Goal: Check status

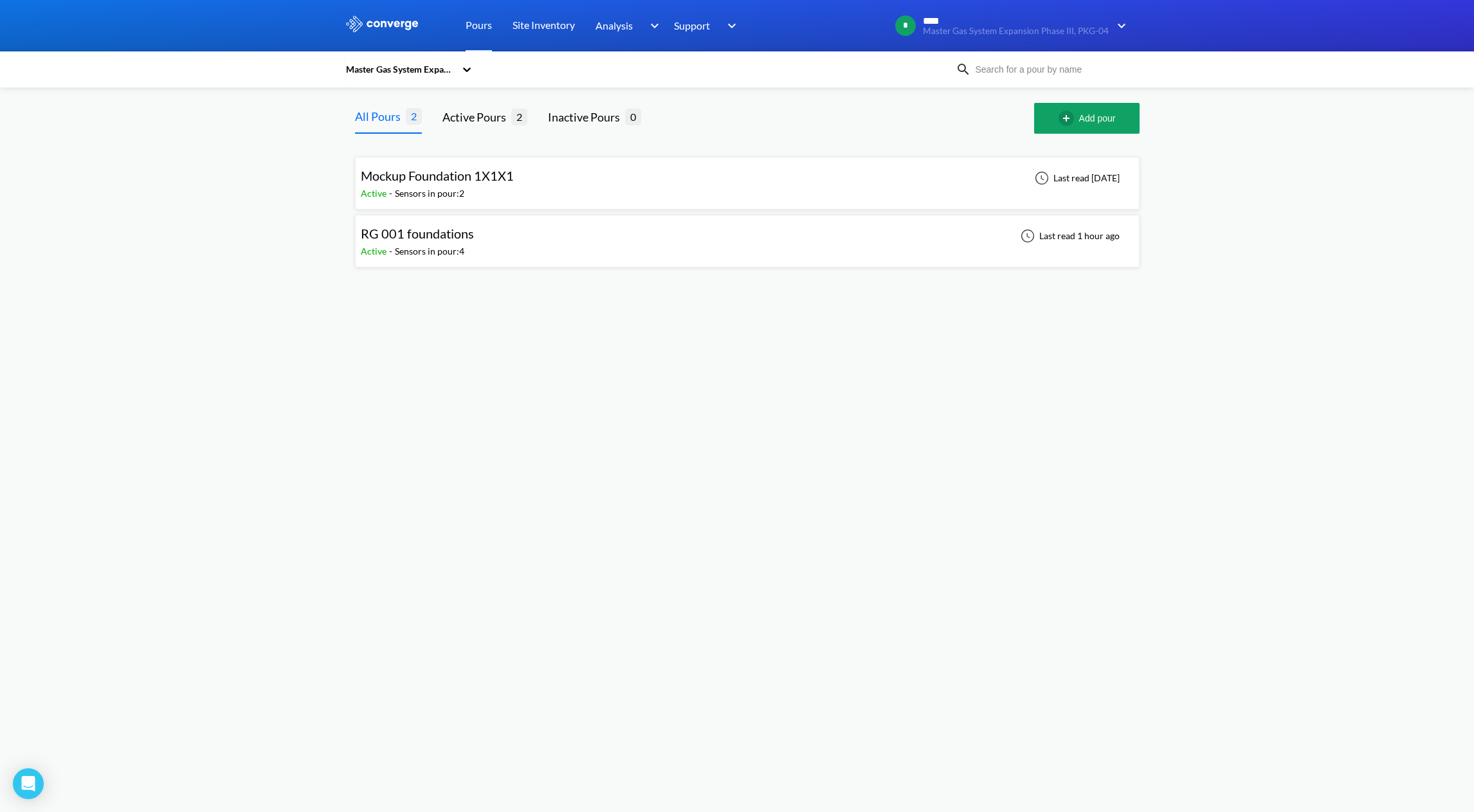
click at [701, 234] on div "RG 001 foundations Active - Sensors in pour: 4 Last read 1 hour ago" at bounding box center [747, 240] width 773 height 41
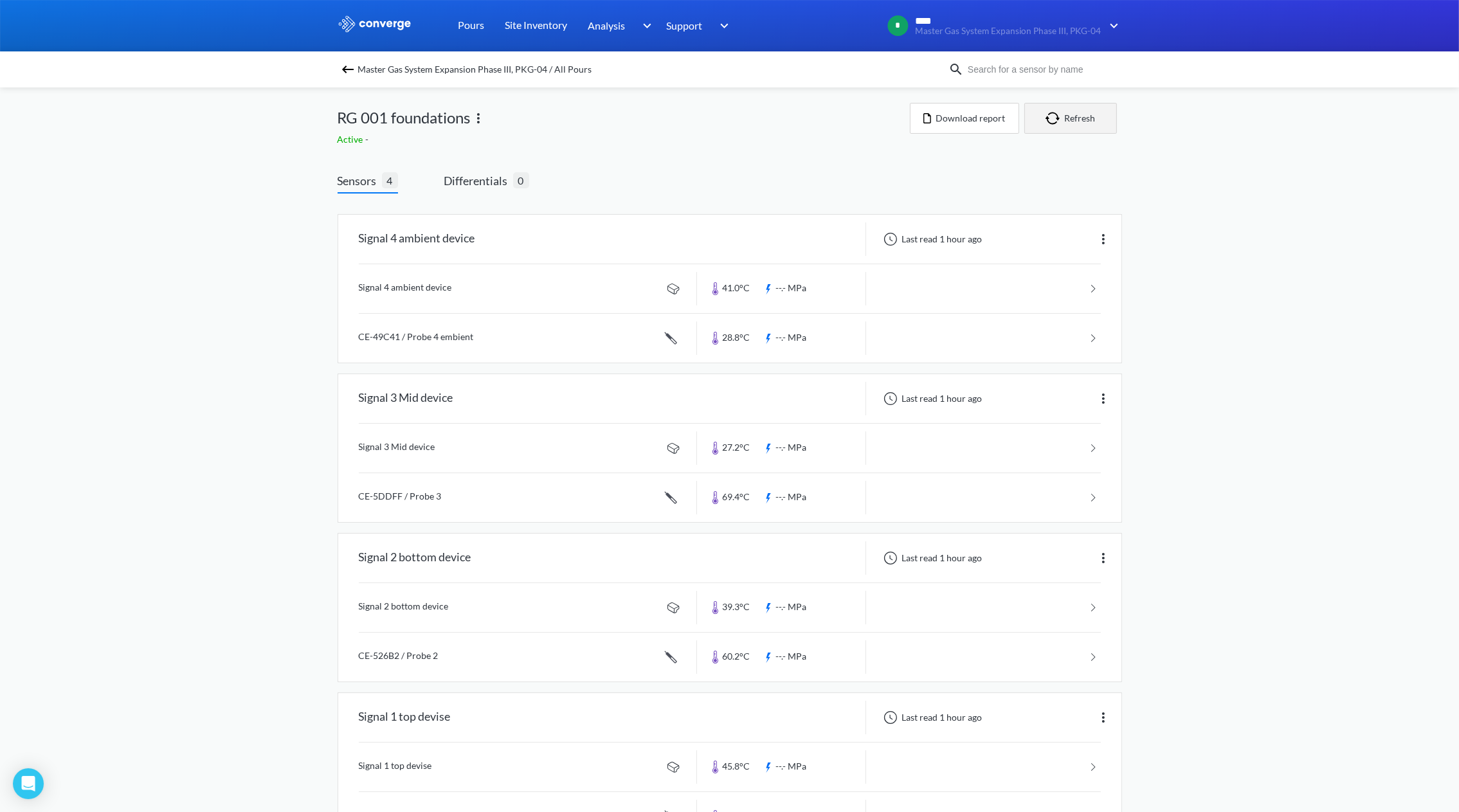
click at [1067, 120] on button "Refresh" at bounding box center [1070, 119] width 92 height 31
click at [1072, 126] on button "Refresh" at bounding box center [1070, 119] width 92 height 31
click at [1184, 201] on div "MENU Master Gas System Expansion Phase III, PKG-04 Pours Site Inventory Analysi…" at bounding box center [730, 434] width 1459 height 867
click at [1067, 116] on button "Refresh" at bounding box center [1070, 119] width 92 height 31
click at [1074, 109] on button "Refresh" at bounding box center [1070, 119] width 92 height 31
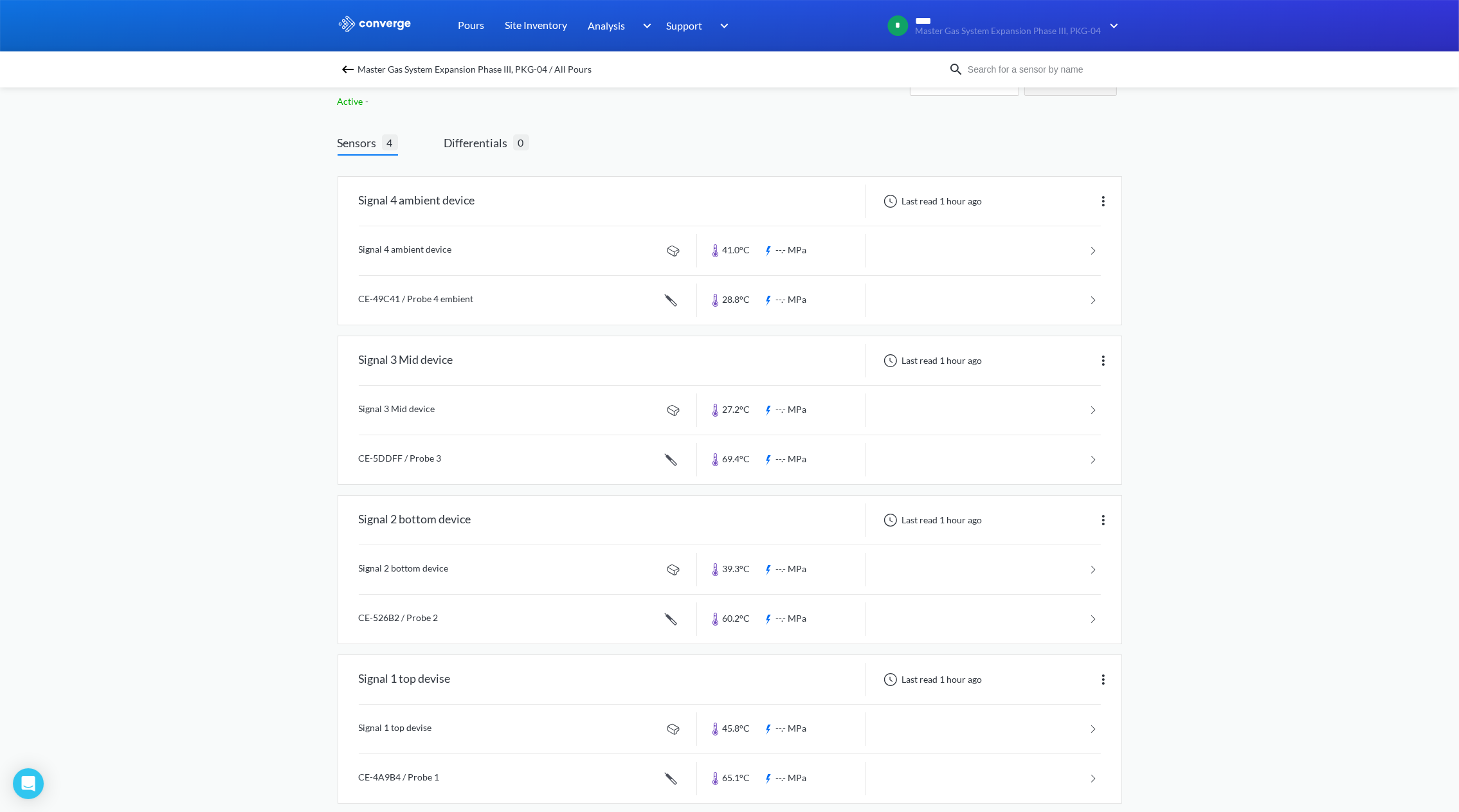
scroll to position [56, 0]
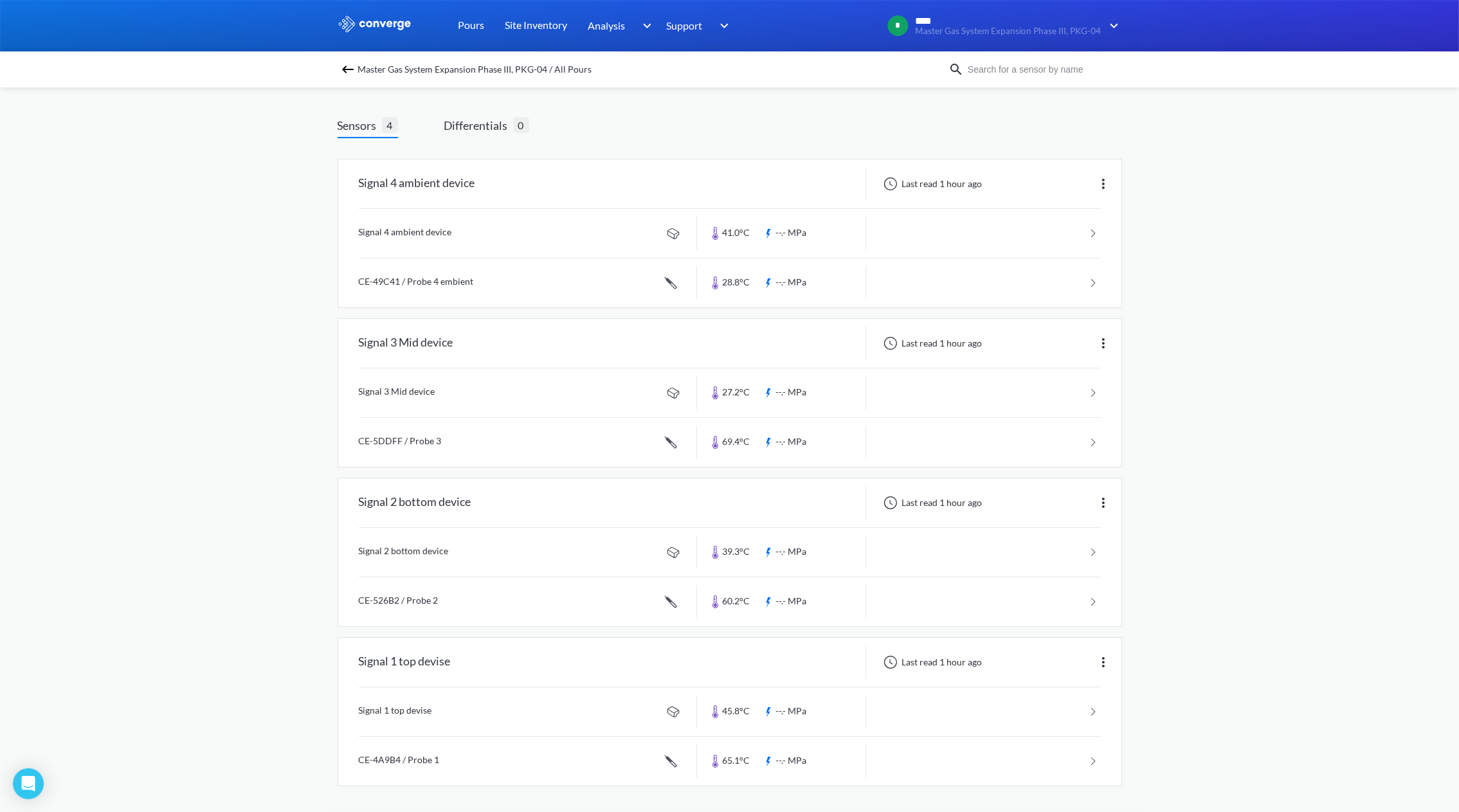
click at [1198, 614] on div "MENU Master Gas System Expansion Phase III, PKG-04 Pours Site Inventory Analysi…" at bounding box center [730, 378] width 1459 height 867
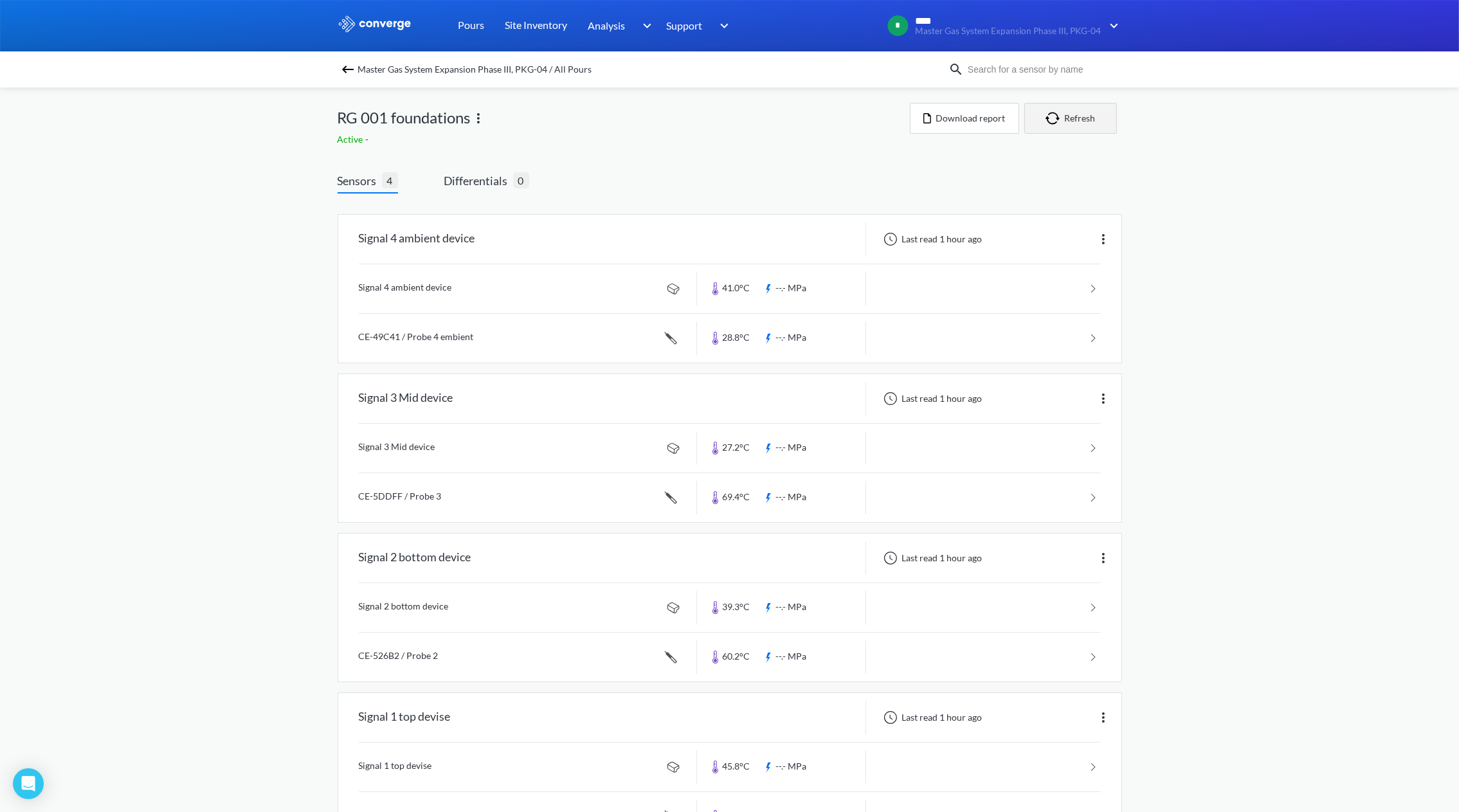
click at [1084, 127] on button "Refresh" at bounding box center [1070, 119] width 92 height 31
click at [1071, 119] on button "Refresh" at bounding box center [1070, 119] width 92 height 31
click at [1091, 124] on button "Refresh" at bounding box center [1070, 119] width 92 height 31
click at [29, 488] on div "MENU Master Gas System Expansion Phase III, PKG-04 Pours Site Inventory Analysi…" at bounding box center [730, 434] width 1459 height 867
click at [977, 123] on button "Download report" at bounding box center [965, 119] width 109 height 31
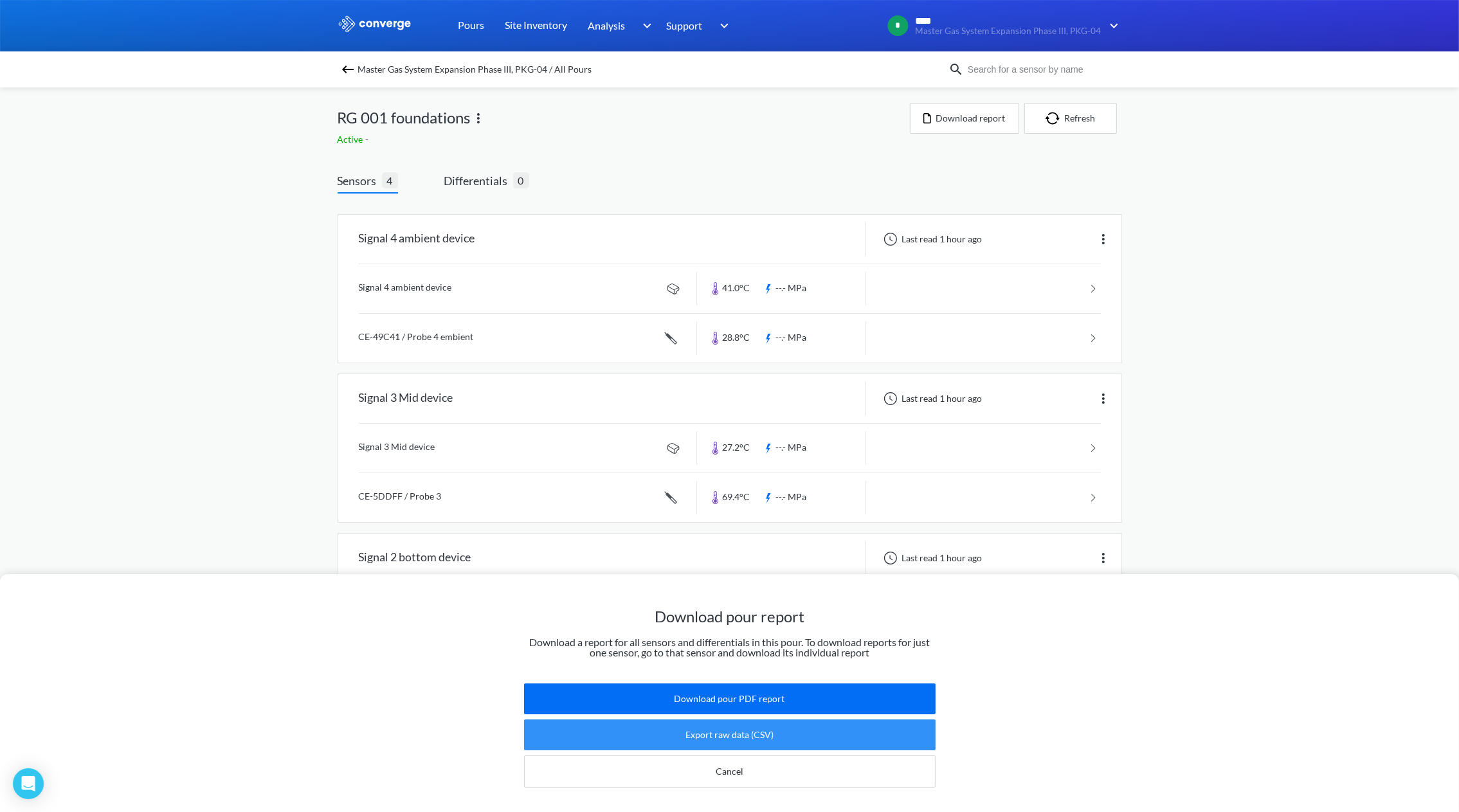
click at [740, 726] on button "Export raw data (CSV)" at bounding box center [730, 735] width 412 height 31
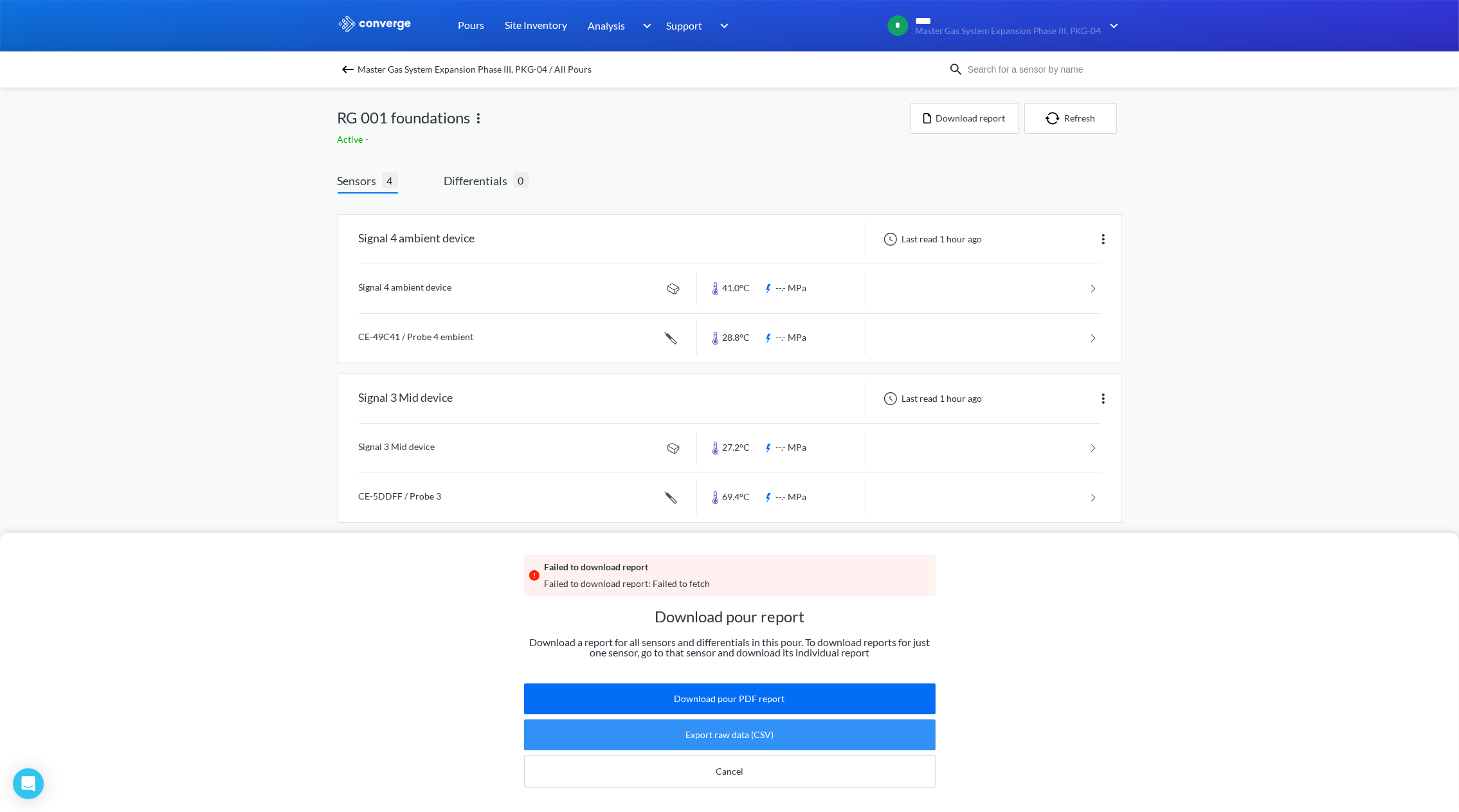
click at [729, 719] on button "Export raw data (CSV)" at bounding box center [730, 735] width 412 height 31
click at [1229, 317] on div "Failed to download report Failed to download report: Failed to fetch Download p…" at bounding box center [730, 406] width 1459 height 812
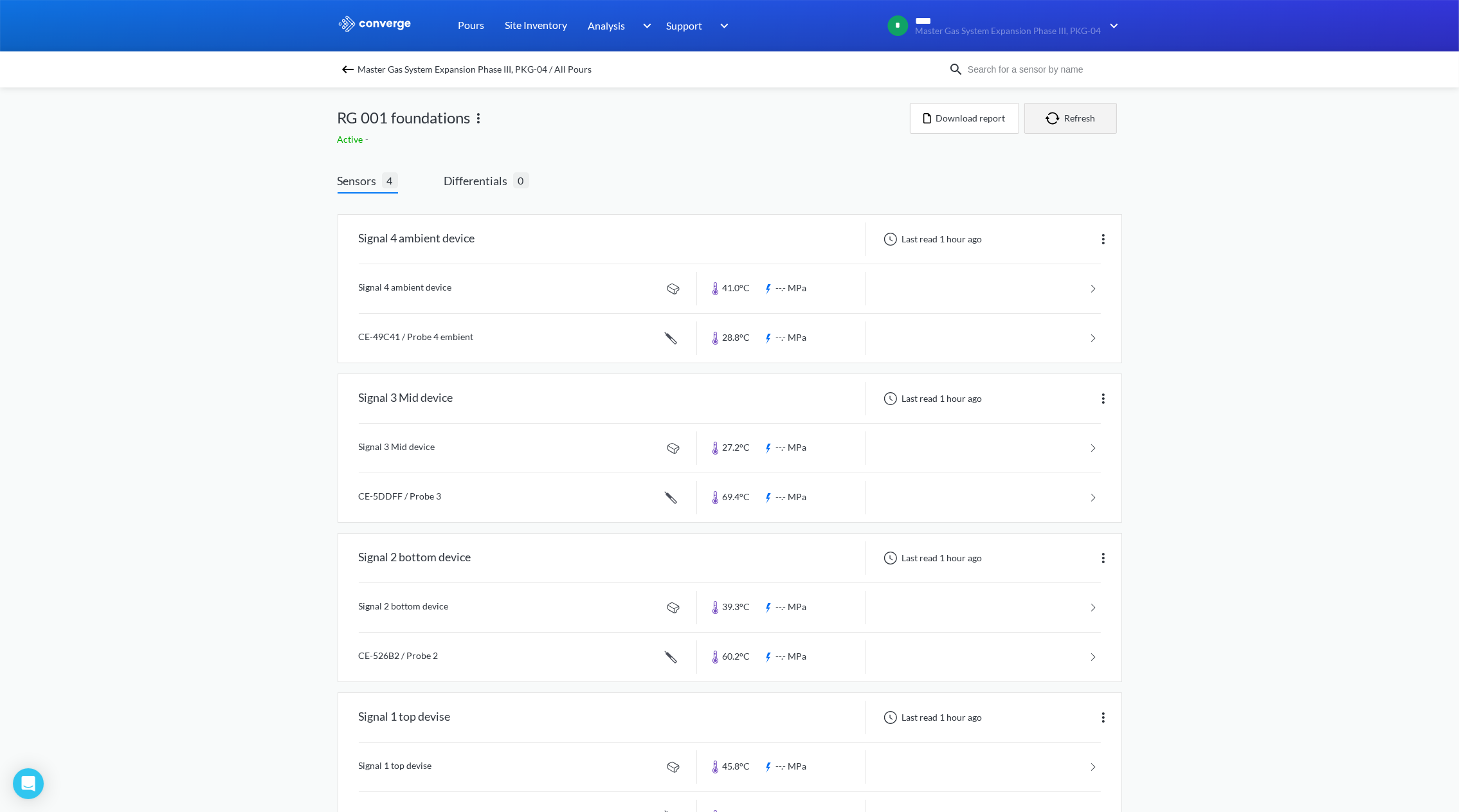
click at [1075, 122] on button "Refresh" at bounding box center [1070, 119] width 92 height 31
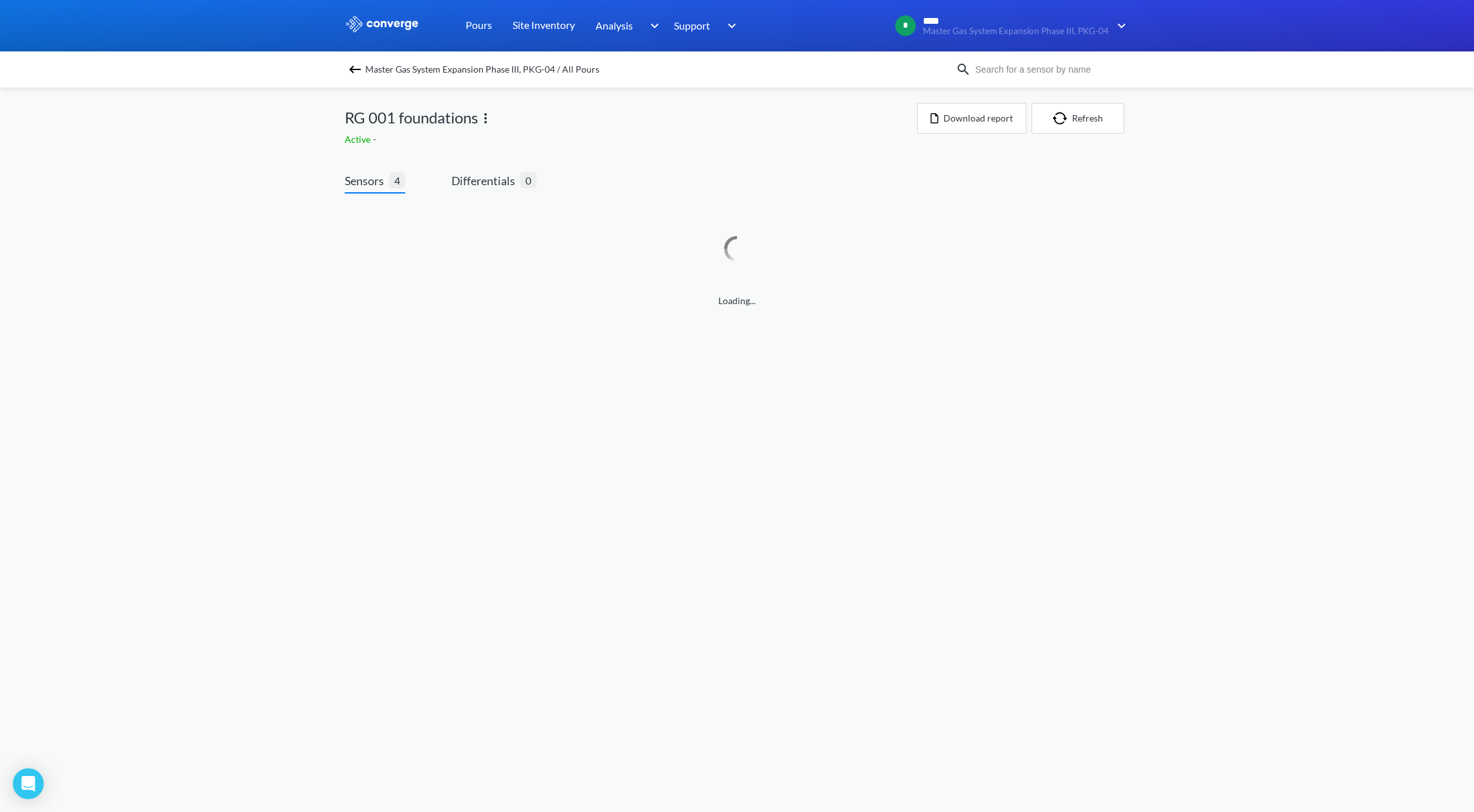
click at [1062, 235] on div "Loading..." at bounding box center [737, 256] width 785 height 104
click at [1056, 120] on img "button" at bounding box center [1062, 118] width 20 height 13
click at [1064, 116] on img "button" at bounding box center [1062, 118] width 20 height 13
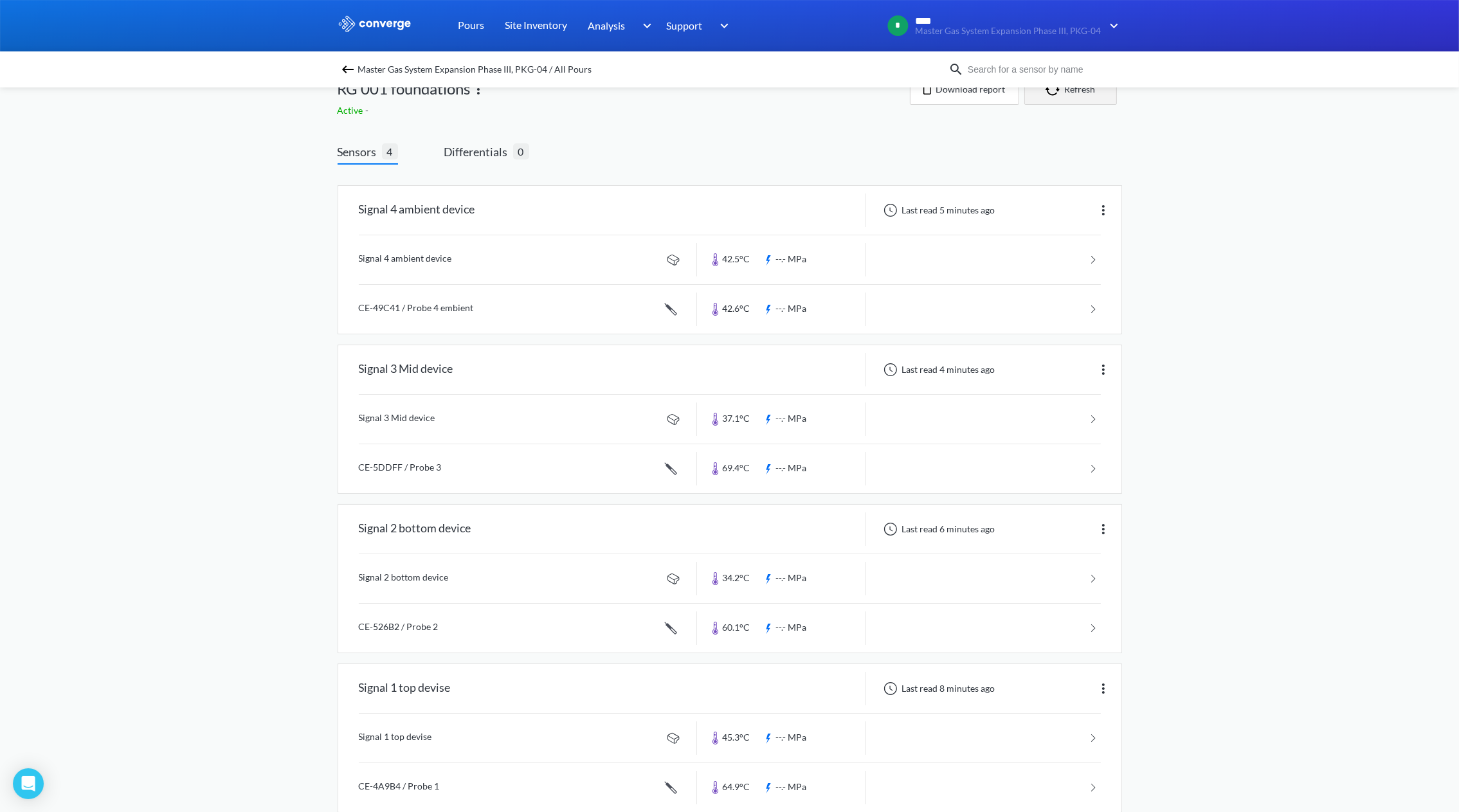
scroll to position [56, 0]
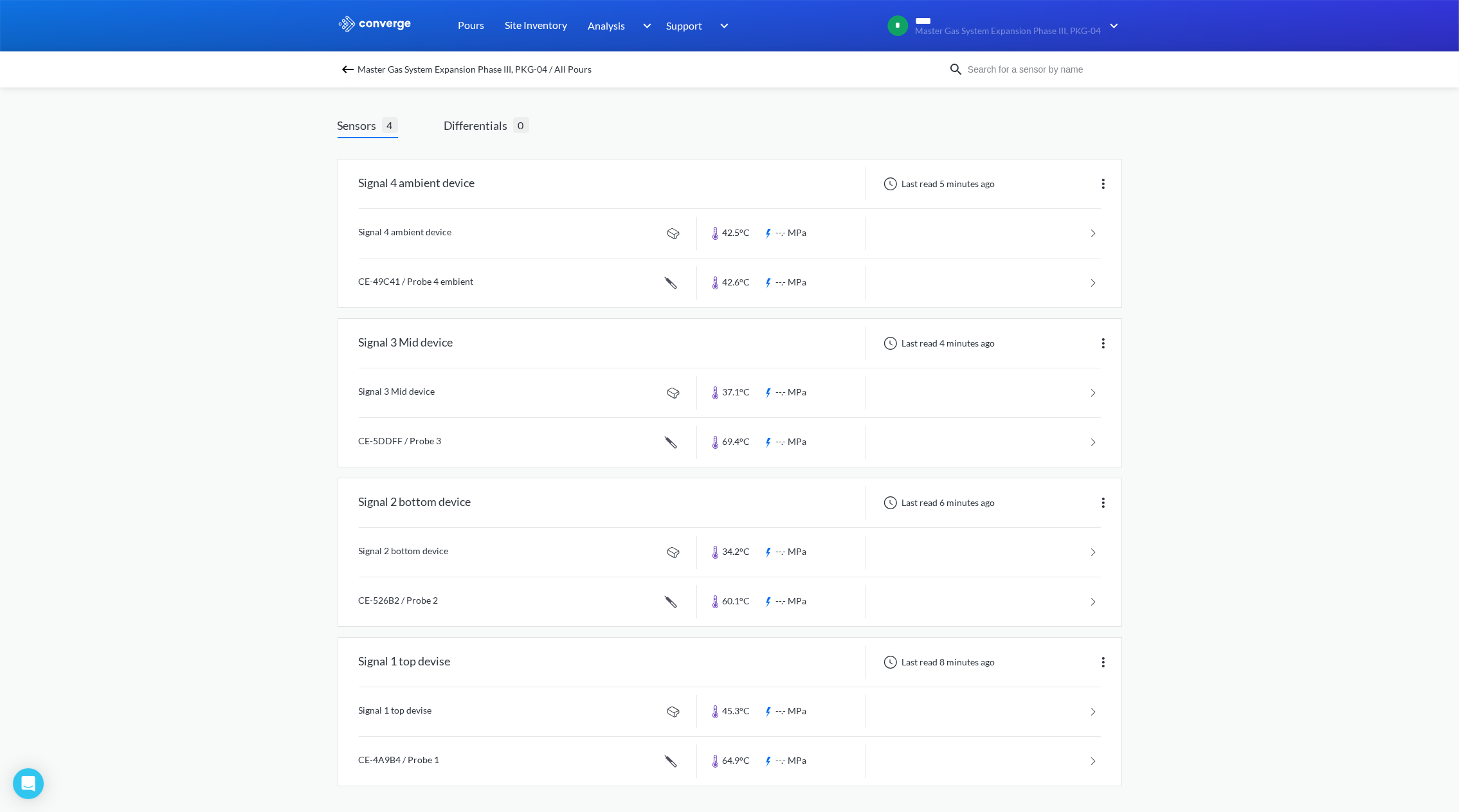
click at [179, 189] on div "MENU Master Gas System Expansion Phase III, PKG-04 Pours Site Inventory Analysi…" at bounding box center [730, 378] width 1459 height 867
